Goal: Information Seeking & Learning: Learn about a topic

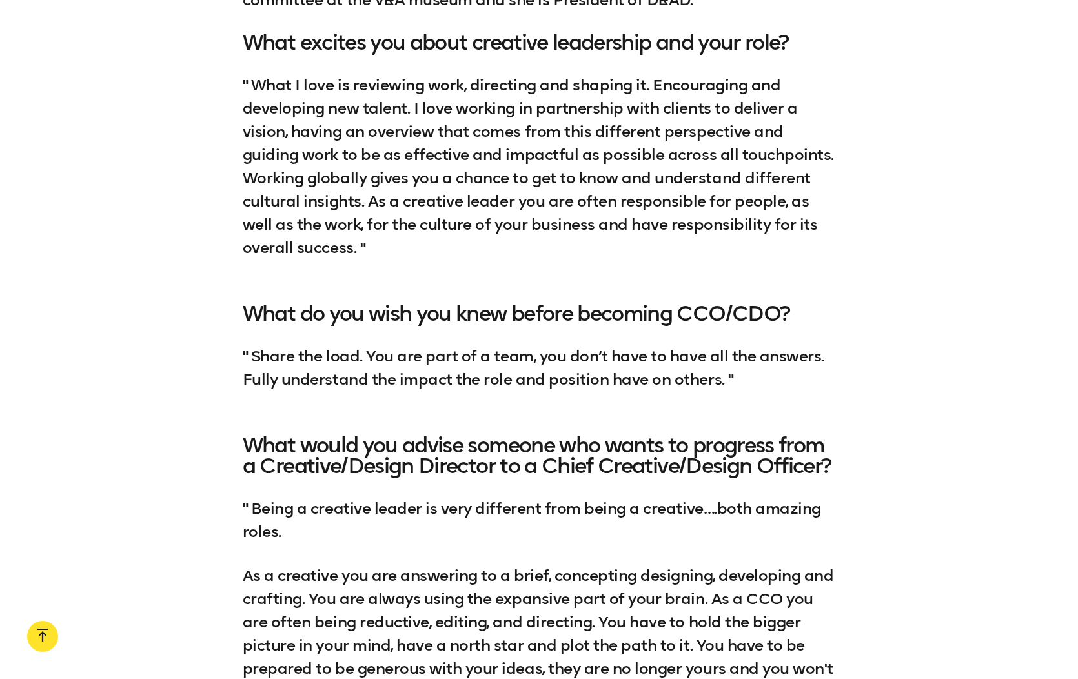
scroll to position [3203, 0]
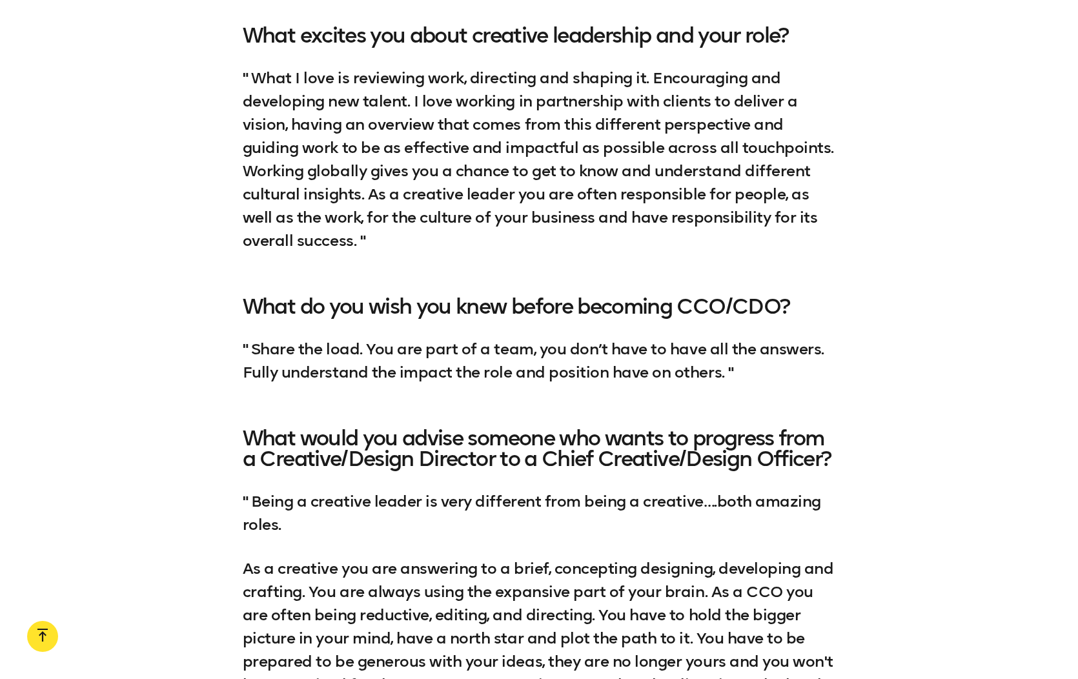
click at [125, 244] on div "2. [PERSON_NAME] 🟡 Key strengths: Creative Strategy, Art Direction, Brand Devel…" at bounding box center [539, 212] width 1078 height 1149
click at [192, 367] on div "2. [PERSON_NAME] 🟡 Key strengths: Creative Strategy, Art Direction, Brand Devel…" at bounding box center [539, 212] width 1078 height 1149
click at [153, 358] on div "2. [PERSON_NAME] 🟡 Key strengths: Creative Strategy, Art Direction, Brand Devel…" at bounding box center [539, 212] width 1078 height 1149
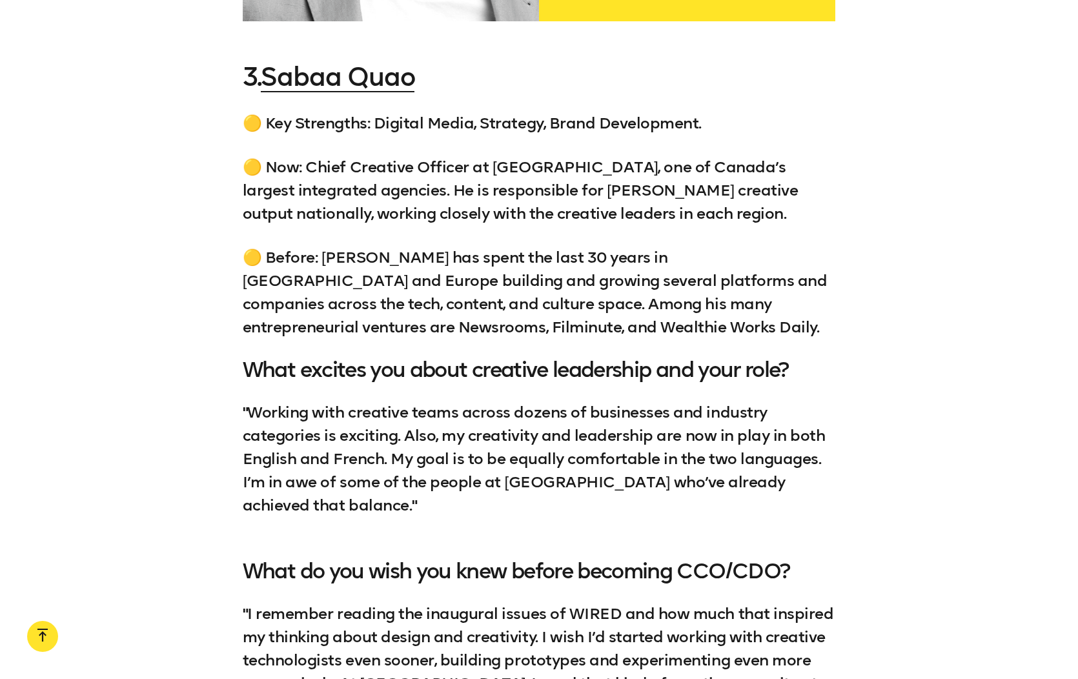
scroll to position [4337, 0]
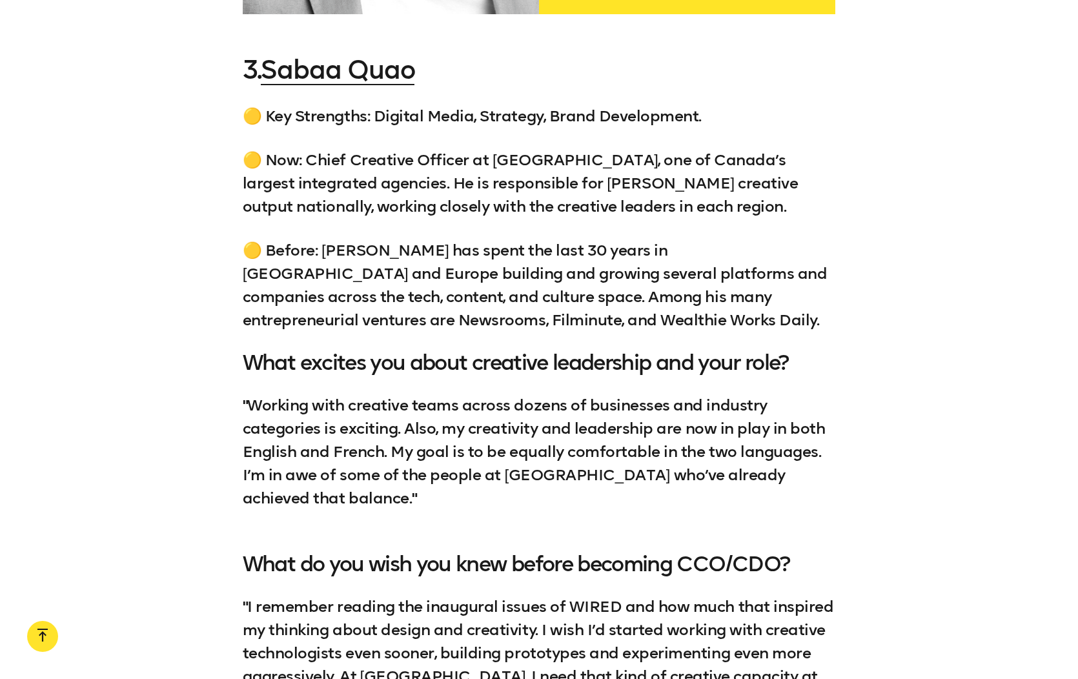
click at [183, 324] on div "3. Sabaa Quao 🟡 Key Strengths: Digital Media, Strategy, Brand Development. 🟡 No…" at bounding box center [539, 505] width 1078 height 899
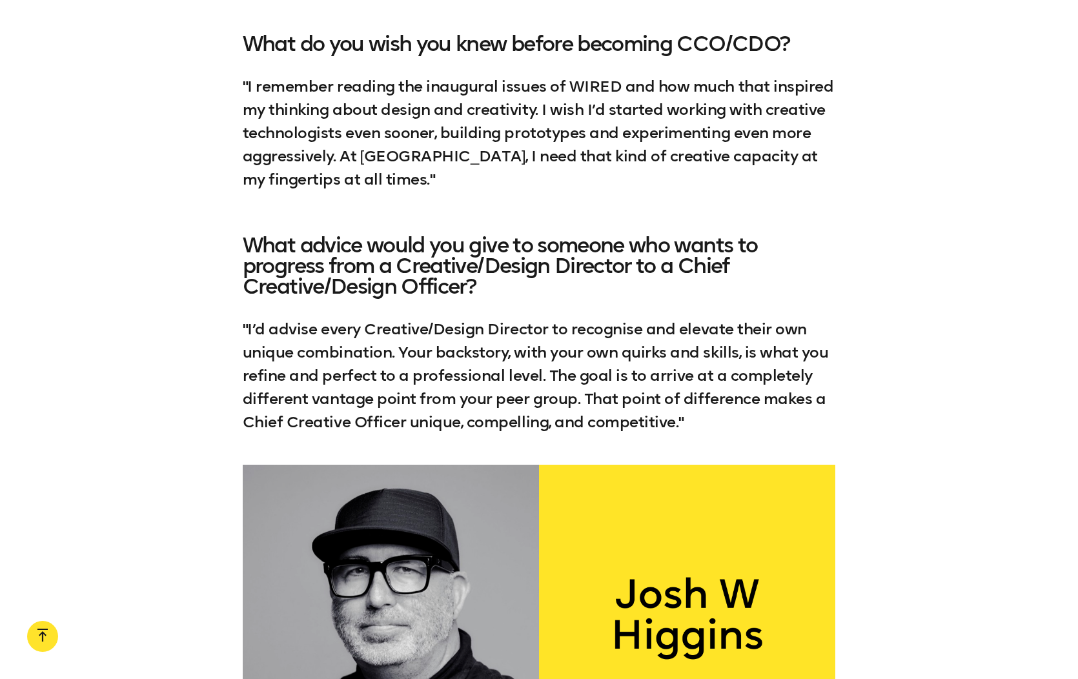
scroll to position [4879, 0]
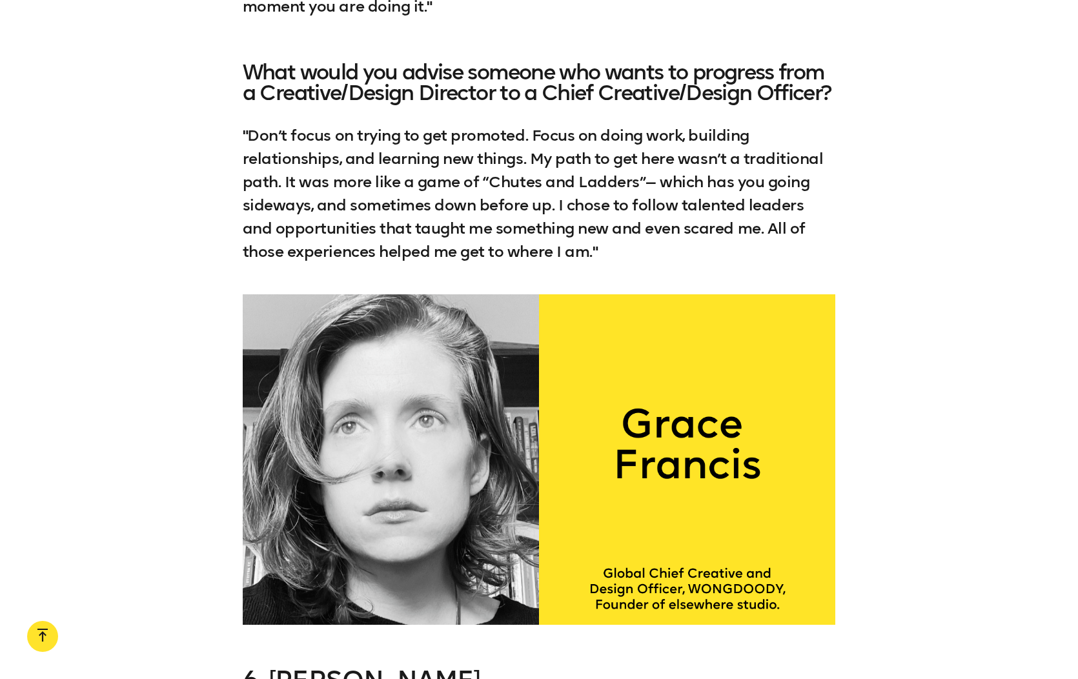
scroll to position [7539, 0]
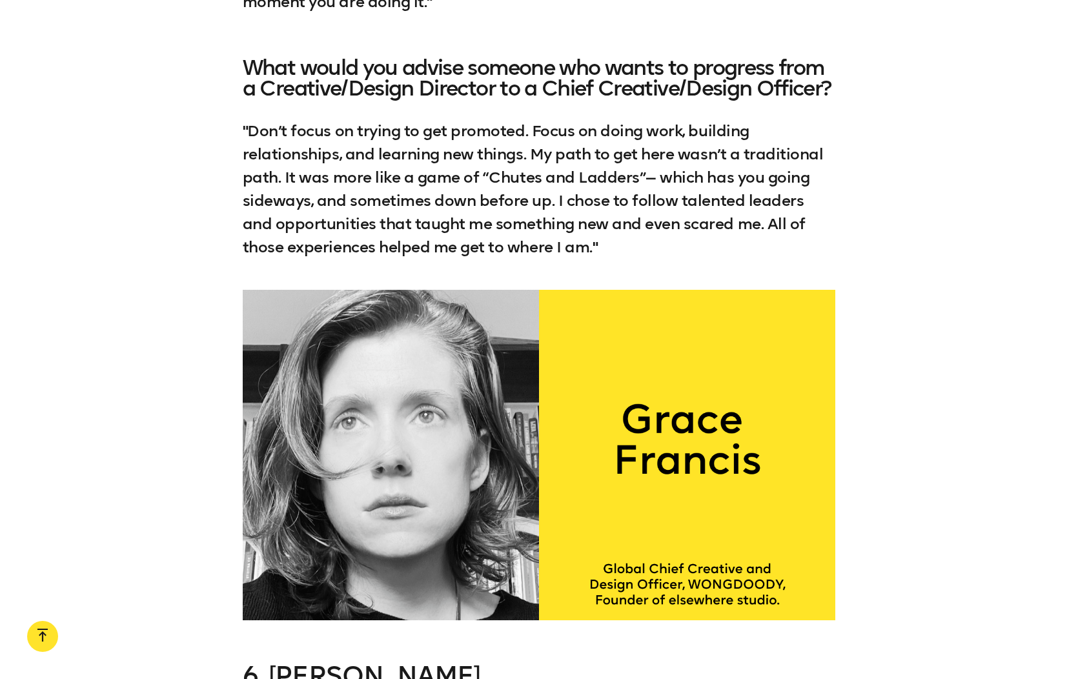
click at [139, 305] on div at bounding box center [539, 455] width 1078 height 331
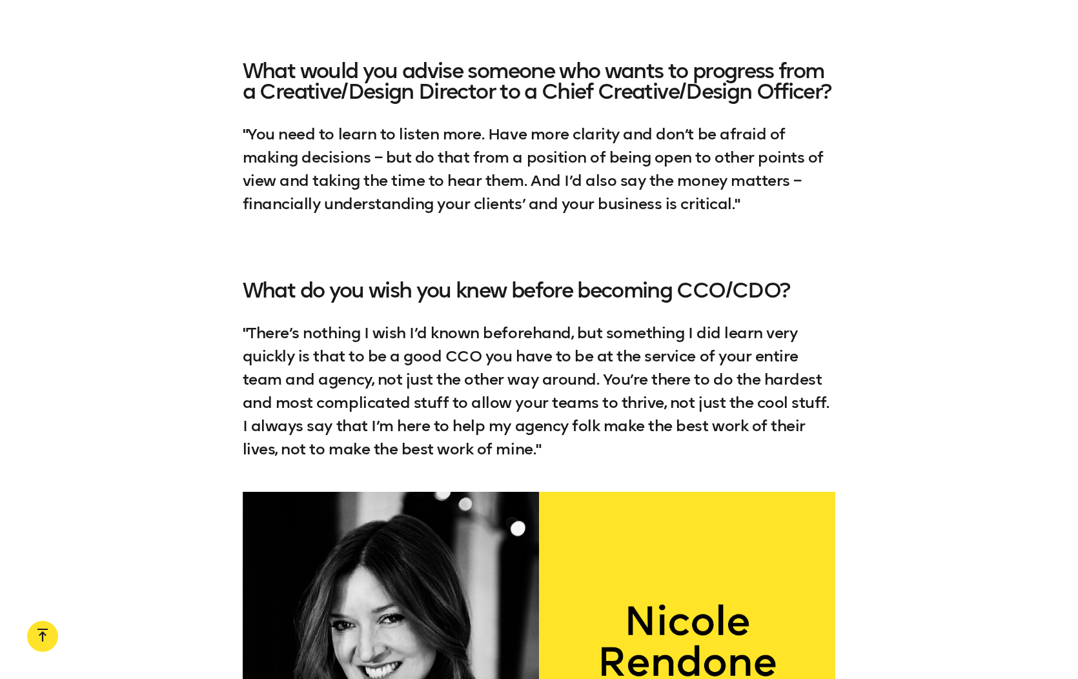
scroll to position [12937, 0]
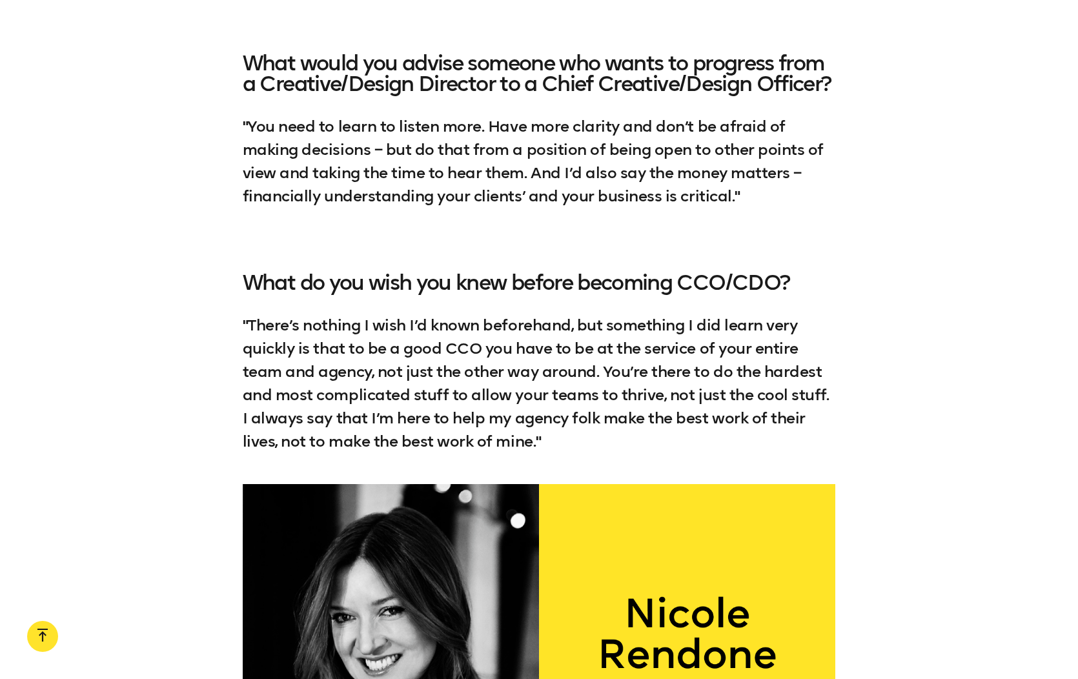
click at [187, 484] on div at bounding box center [539, 649] width 1078 height 331
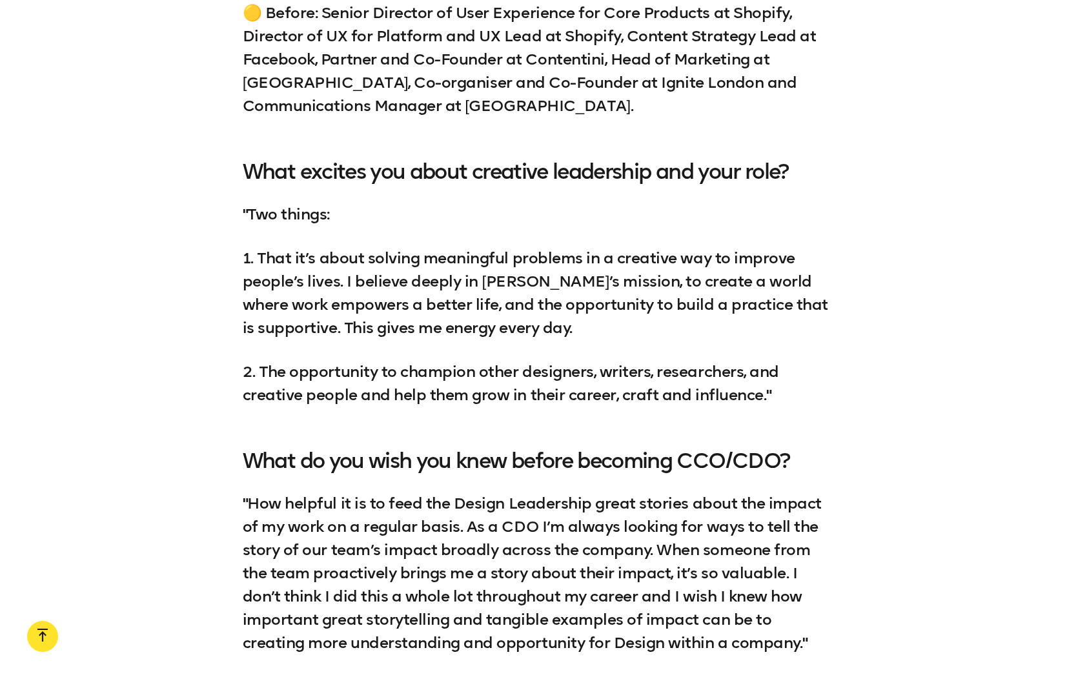
scroll to position [16826, 0]
click at [117, 347] on div "15. [PERSON_NAME] 🟡 Key strengths: Experience, Content Strategy, and Marketing.…" at bounding box center [539, 379] width 1078 height 1030
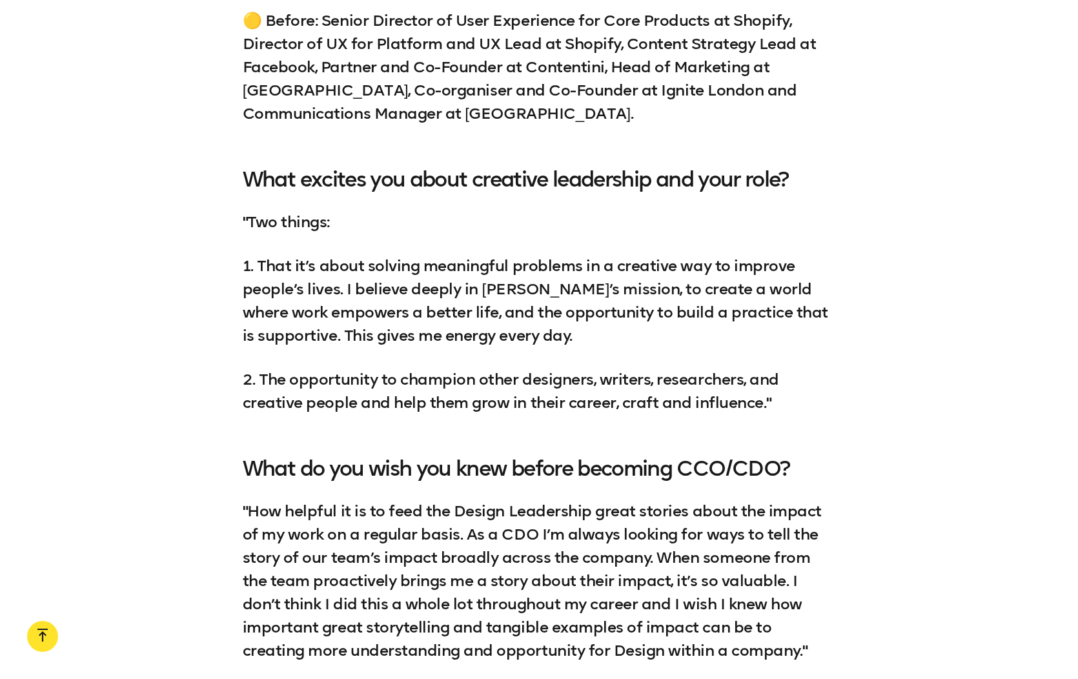
scroll to position [16818, 0]
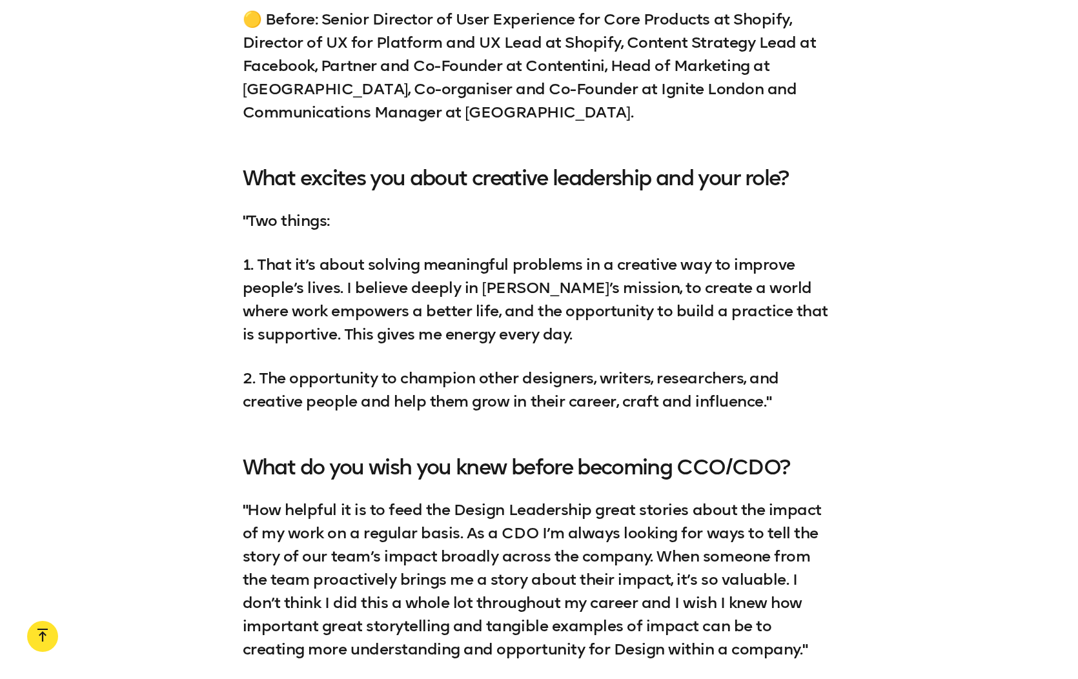
click at [207, 245] on div "15. [PERSON_NAME] 🟡 Key strengths: Experience, Content Strategy, and Marketing.…" at bounding box center [539, 386] width 1078 height 1030
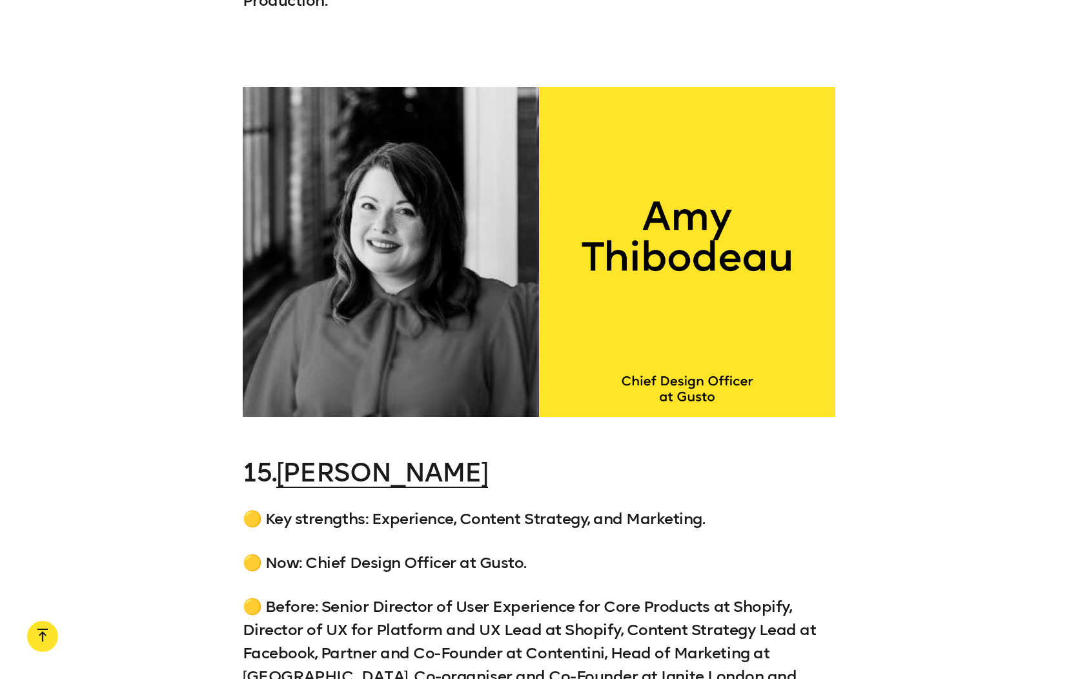
scroll to position [16234, 0]
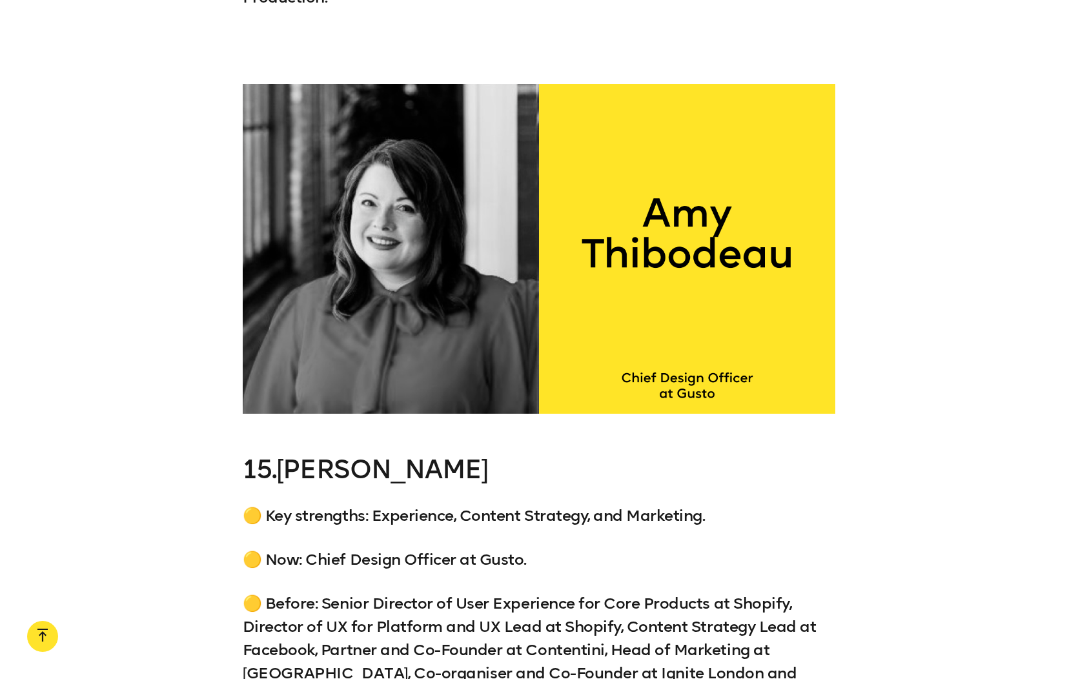
click at [321, 454] on link "[PERSON_NAME]" at bounding box center [382, 469] width 212 height 31
